Goal: Information Seeking & Learning: Learn about a topic

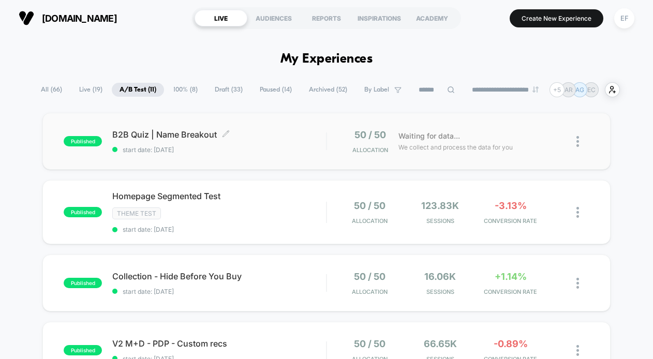
click at [237, 136] on span "B2B Quiz | Name Breakout Click to edit experience details" at bounding box center [219, 134] width 214 height 10
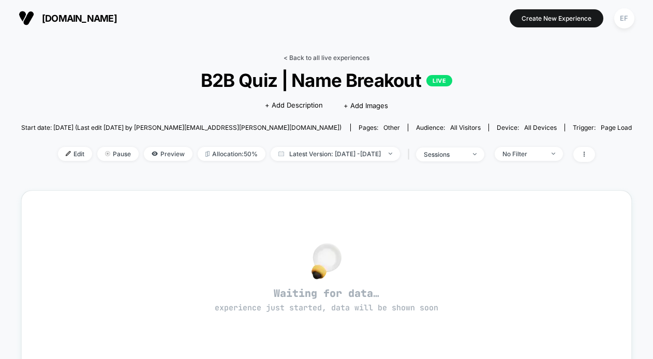
click at [319, 56] on link "< Back to all live experiences" at bounding box center [326, 58] width 86 height 8
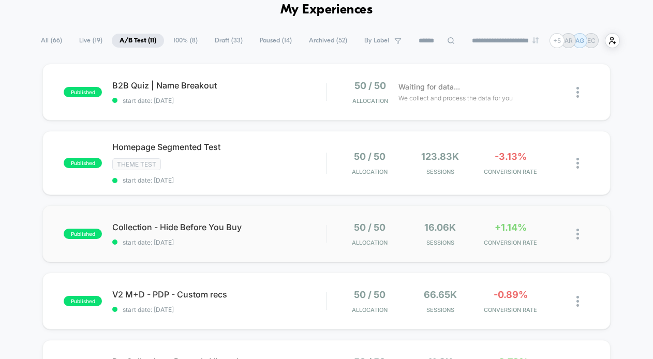
scroll to position [64, 0]
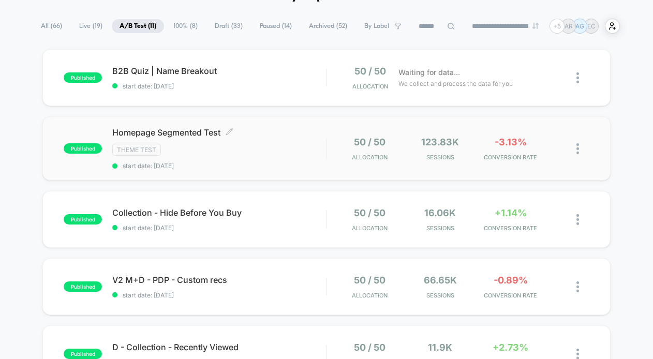
click at [284, 152] on div "Theme Test" at bounding box center [219, 150] width 214 height 12
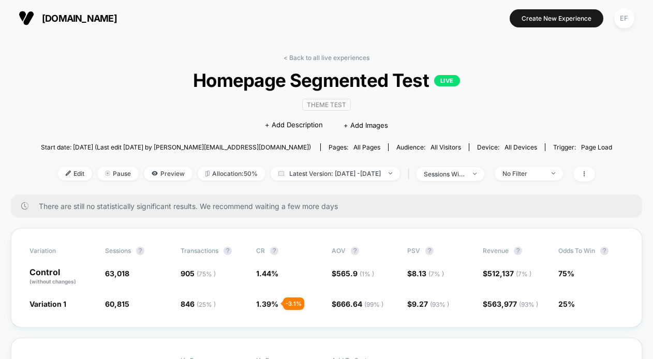
click at [350, 55] on link "< Back to all live experiences" at bounding box center [326, 58] width 86 height 8
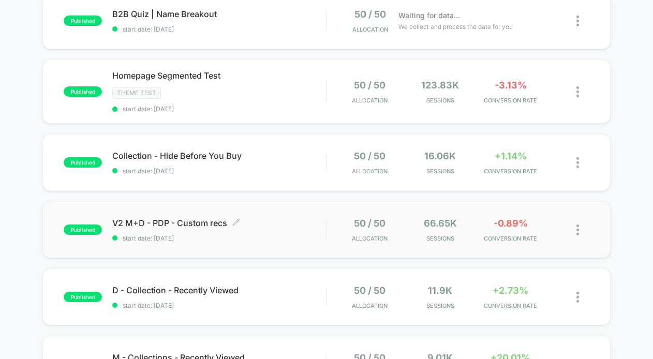
scroll to position [127, 0]
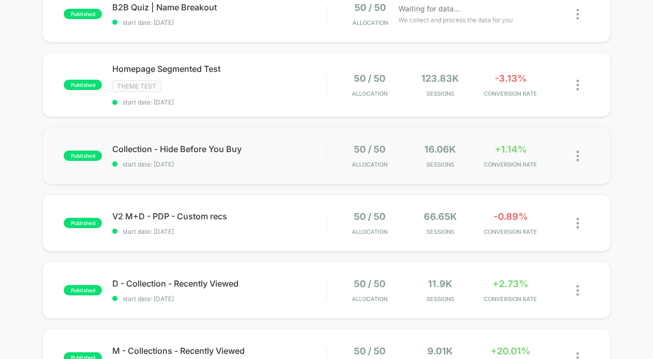
click at [295, 172] on div "published Collection - Hide Before You Buy start date: [DATE] 50 / 50 Allocatio…" at bounding box center [326, 155] width 568 height 57
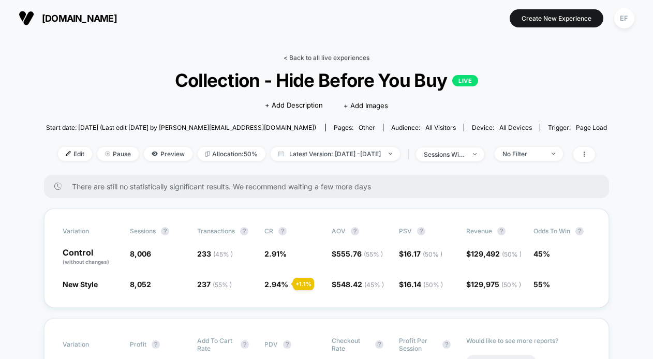
click at [335, 55] on link "< Back to all live experiences" at bounding box center [326, 58] width 86 height 8
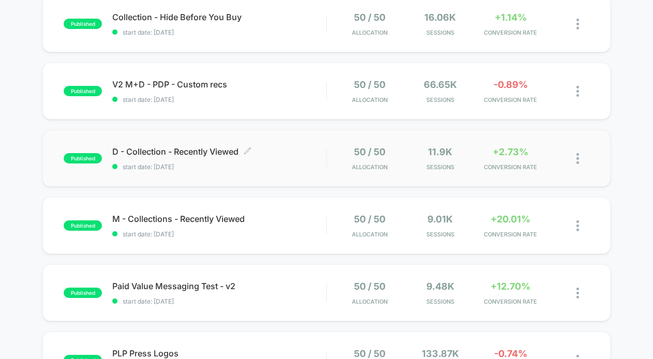
scroll to position [260, 0]
click at [289, 223] on div "M - Collections - Recently Viewed Click to edit experience details Click to edi…" at bounding box center [219, 225] width 214 height 24
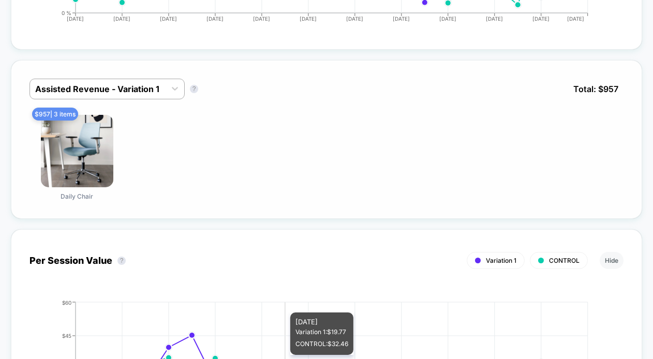
scroll to position [629, 0]
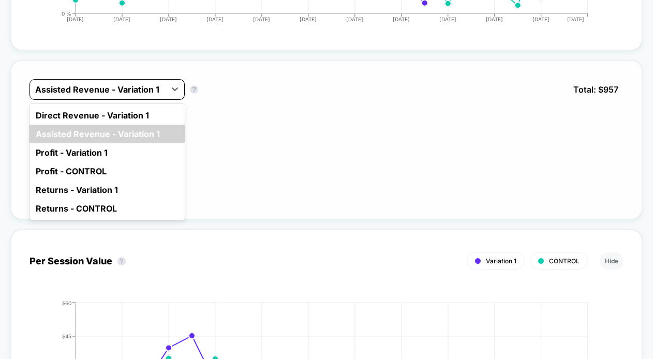
click at [158, 85] on div at bounding box center [97, 89] width 125 height 12
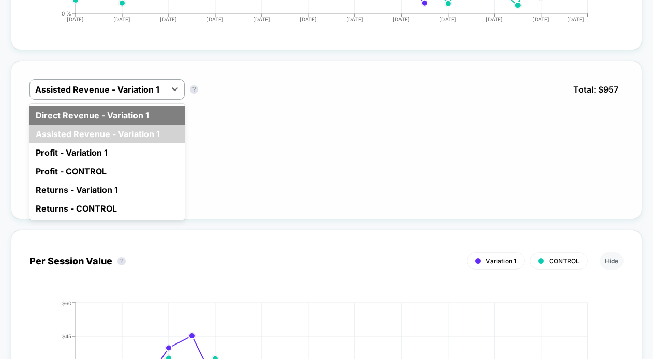
click at [135, 116] on div "Direct Revenue - Variation 1" at bounding box center [106, 115] width 155 height 19
